Goal: Task Accomplishment & Management: Use online tool/utility

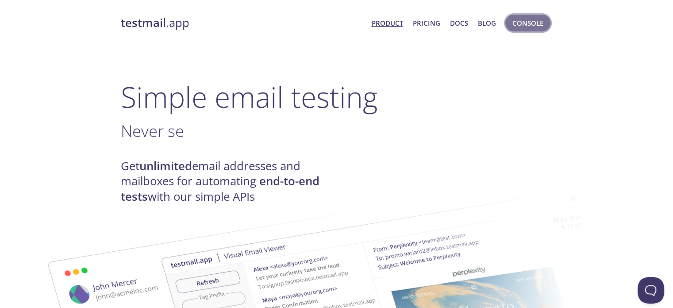
click at [528, 20] on span "Console" at bounding box center [528, 23] width 31 height 12
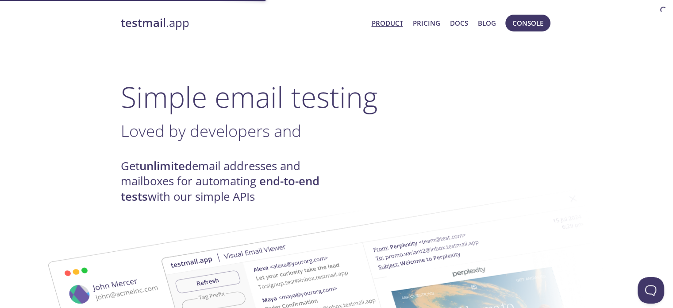
click at [379, 26] on link "Product" at bounding box center [386, 23] width 31 height 12
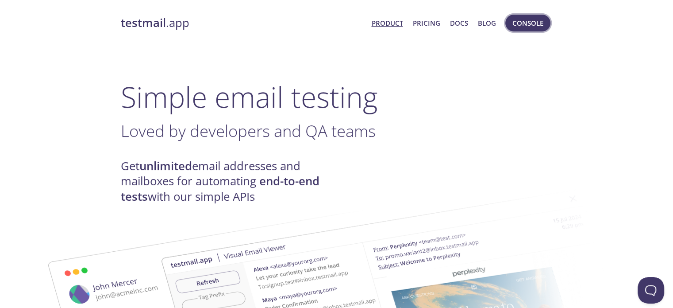
click at [523, 17] on span "Console" at bounding box center [528, 23] width 31 height 12
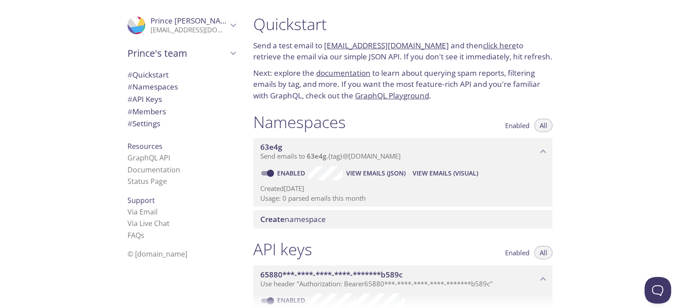
click at [493, 46] on link "click here" at bounding box center [499, 45] width 33 height 10
drag, startPoint x: 435, startPoint y: 46, endPoint x: 324, endPoint y: 50, distance: 110.7
click at [324, 50] on p "Send a test email to [EMAIL_ADDRESS][DOMAIN_NAME] and then click here to retrie…" at bounding box center [402, 51] width 299 height 23
copy link "[EMAIL_ADDRESS][DOMAIN_NAME]"
drag, startPoint x: 430, startPoint y: 47, endPoint x: 439, endPoint y: 41, distance: 10.8
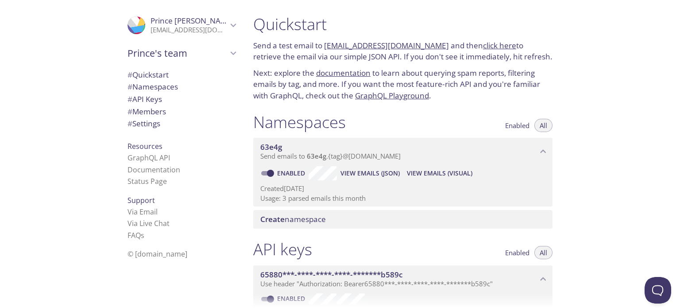
click at [439, 41] on p "Send a test email to [EMAIL_ADDRESS][DOMAIN_NAME] and then click here to retrie…" at bounding box center [402, 51] width 299 height 23
drag, startPoint x: 435, startPoint y: 43, endPoint x: 326, endPoint y: 44, distance: 109.3
click at [326, 44] on p "Send a test email to [EMAIL_ADDRESS][DOMAIN_NAME] and then click here to retrie…" at bounding box center [402, 51] width 299 height 23
copy p "[EMAIL_ADDRESS][DOMAIN_NAME]"
click at [483, 45] on link "click here" at bounding box center [499, 45] width 33 height 10
